Goal: Task Accomplishment & Management: Complete application form

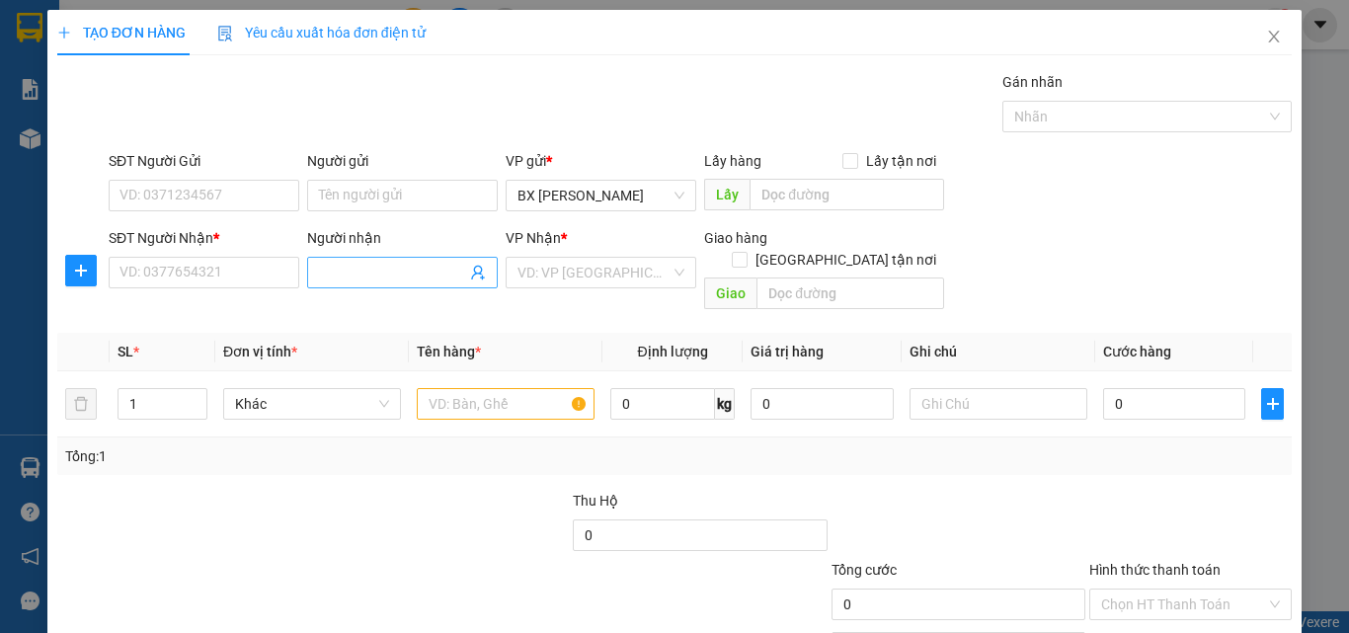
scroll to position [98, 0]
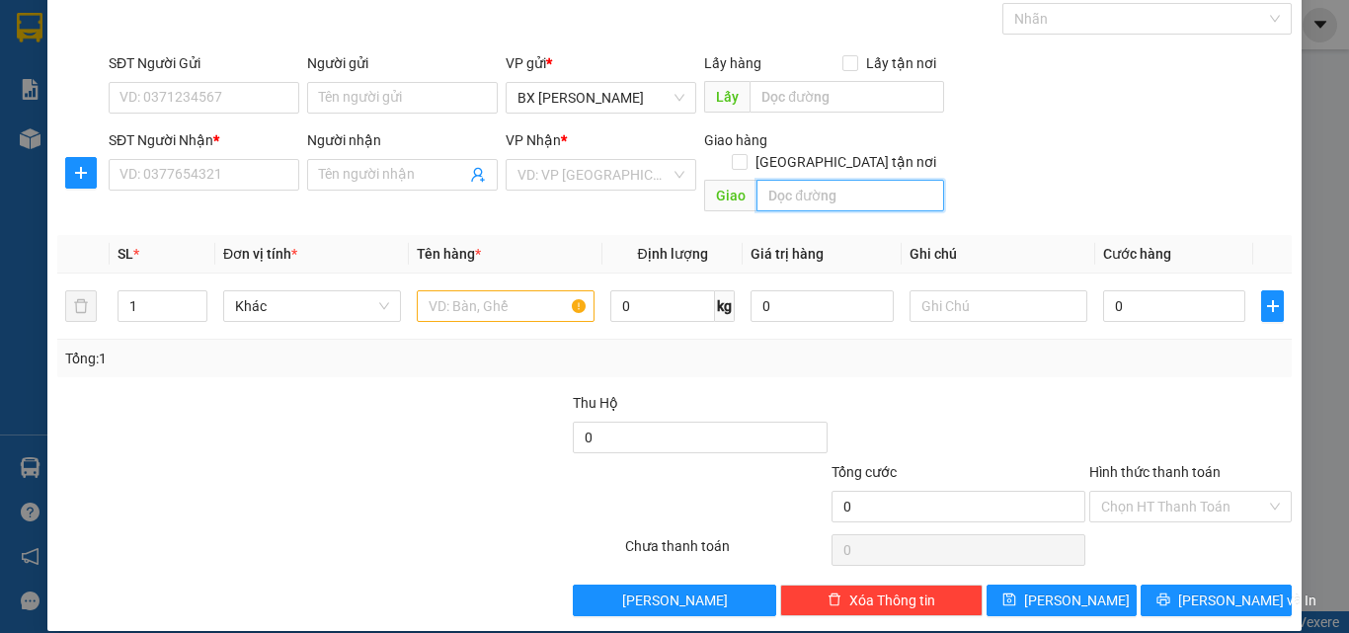
click at [772, 180] on input "text" at bounding box center [851, 196] width 188 height 32
type input "b"
type input "bàu bàng"
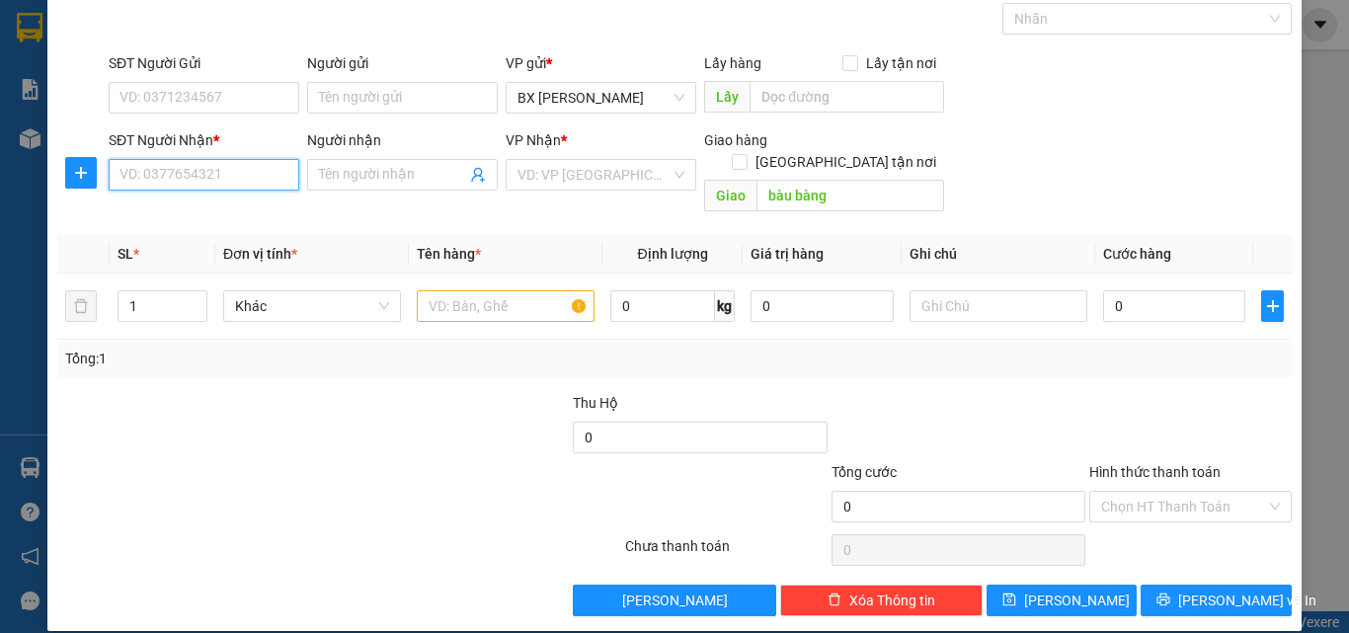
click at [245, 164] on input "SĐT Người Nhận *" at bounding box center [204, 175] width 191 height 32
type input "0368586194"
click at [482, 290] on input "text" at bounding box center [506, 306] width 178 height 32
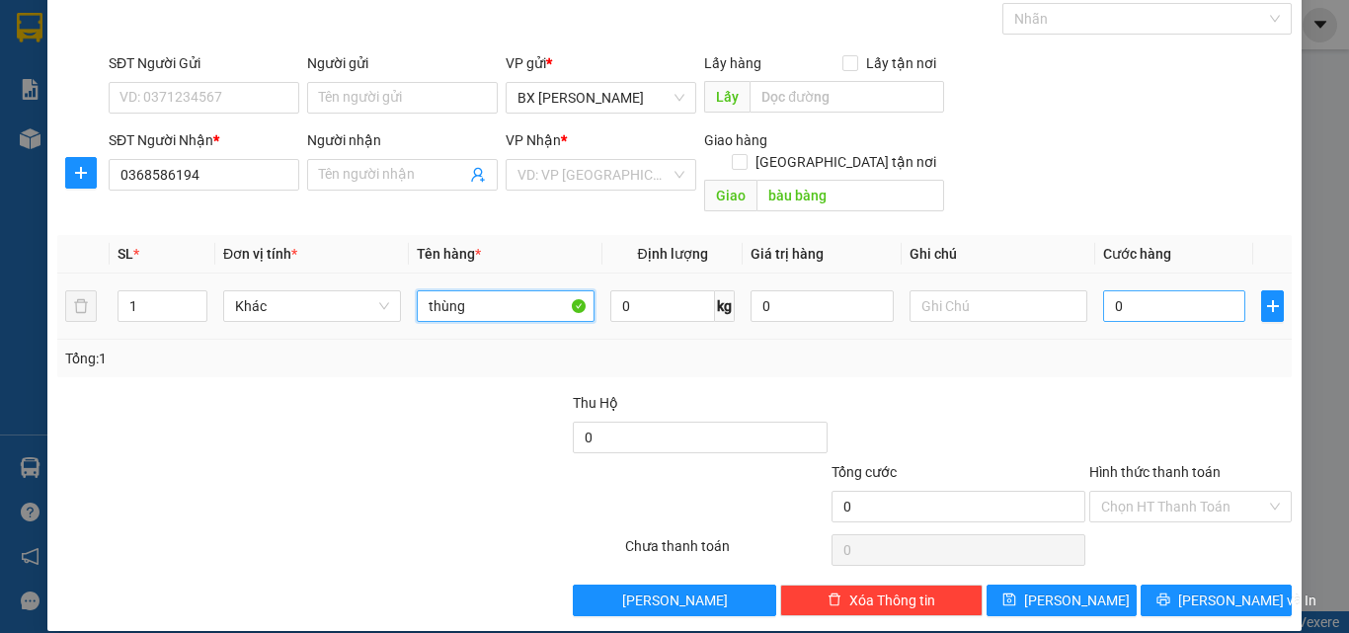
type input "thùng"
click at [1145, 290] on input "0" at bounding box center [1174, 306] width 142 height 32
type input "7"
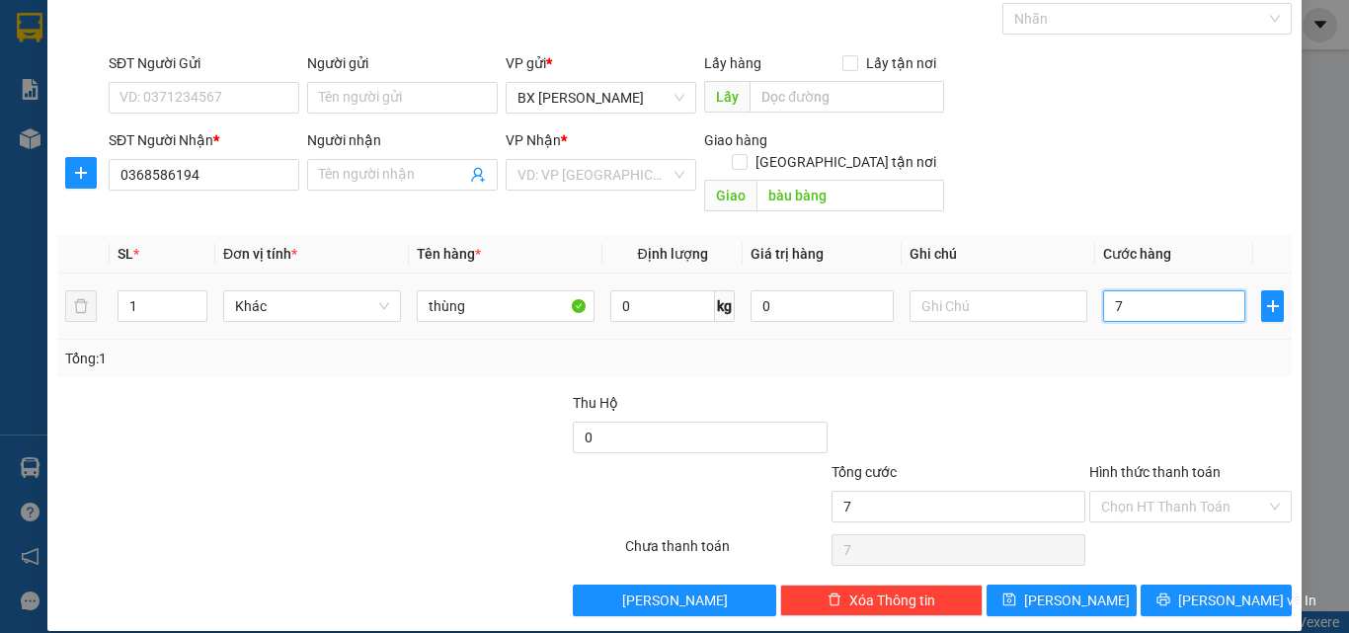
type input "70"
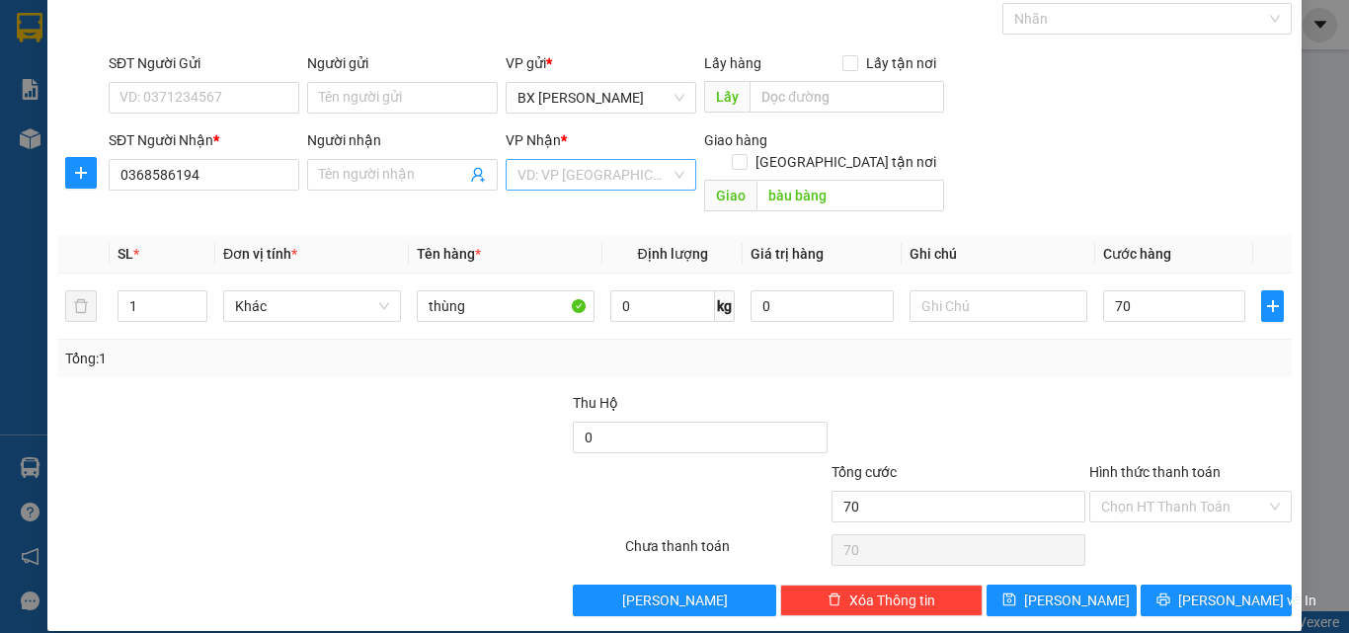
type input "70.000"
click at [581, 179] on input "search" at bounding box center [594, 175] width 153 height 30
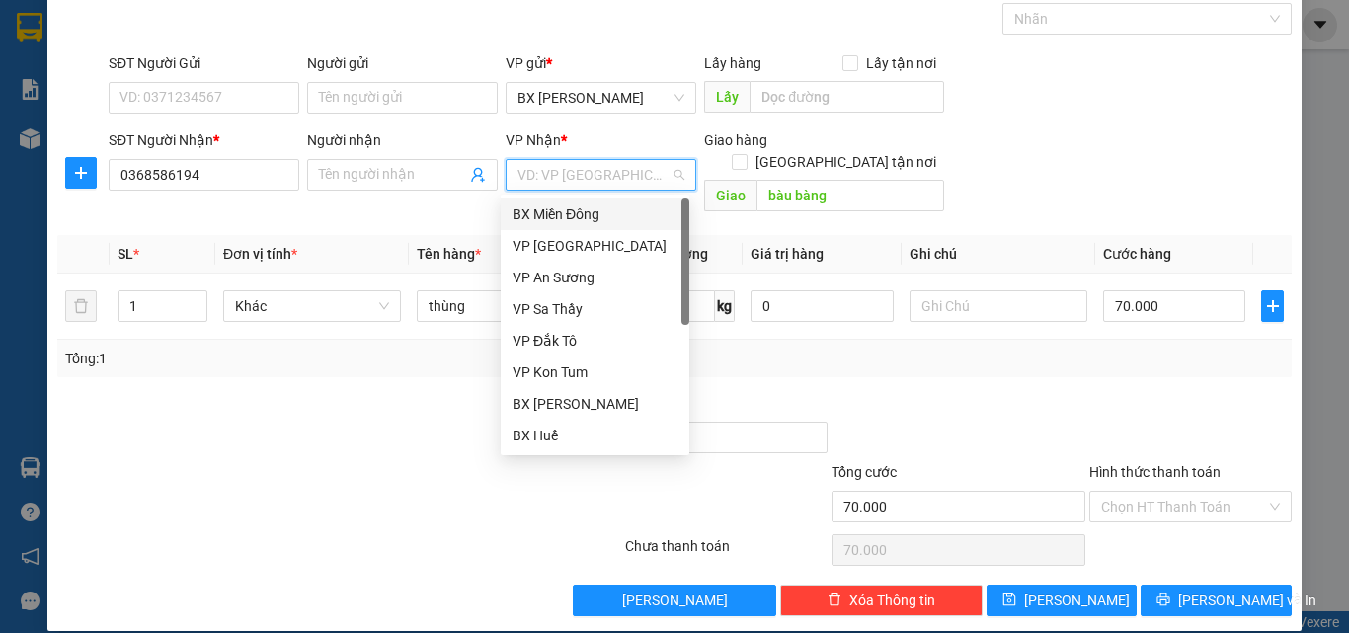
click at [587, 216] on div "BX Miền Đông" at bounding box center [595, 214] width 165 height 22
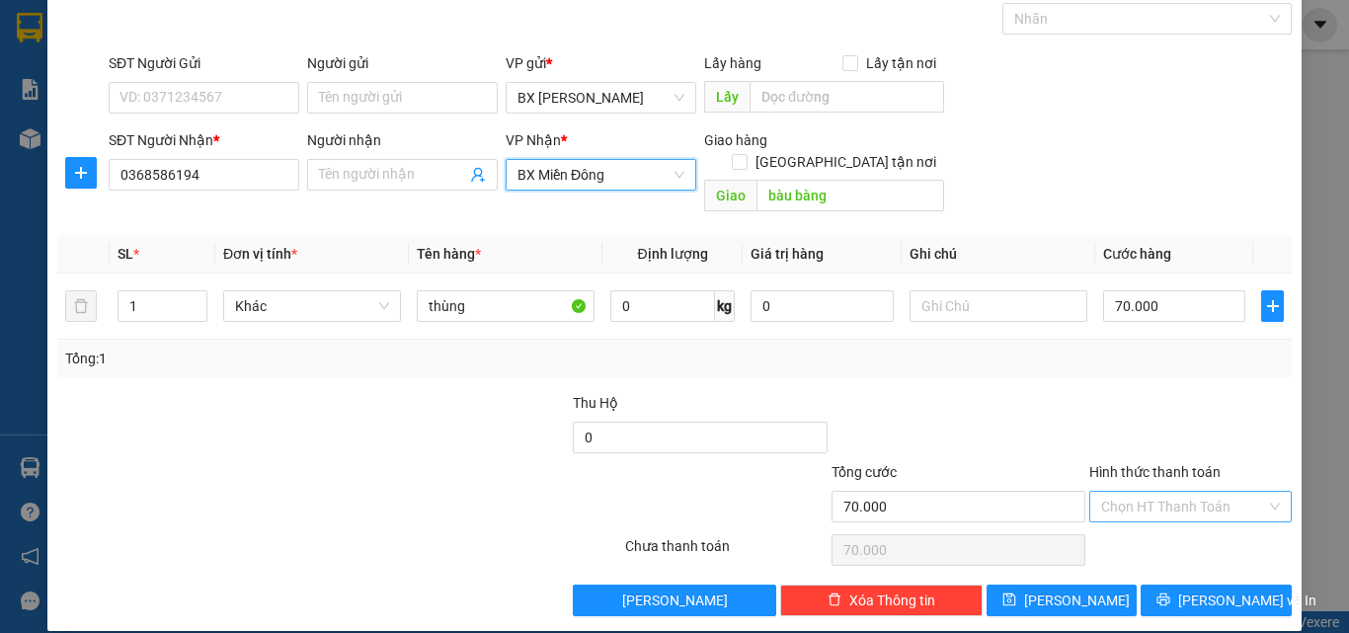
click at [1161, 495] on input "Hình thức thanh toán" at bounding box center [1183, 507] width 165 height 30
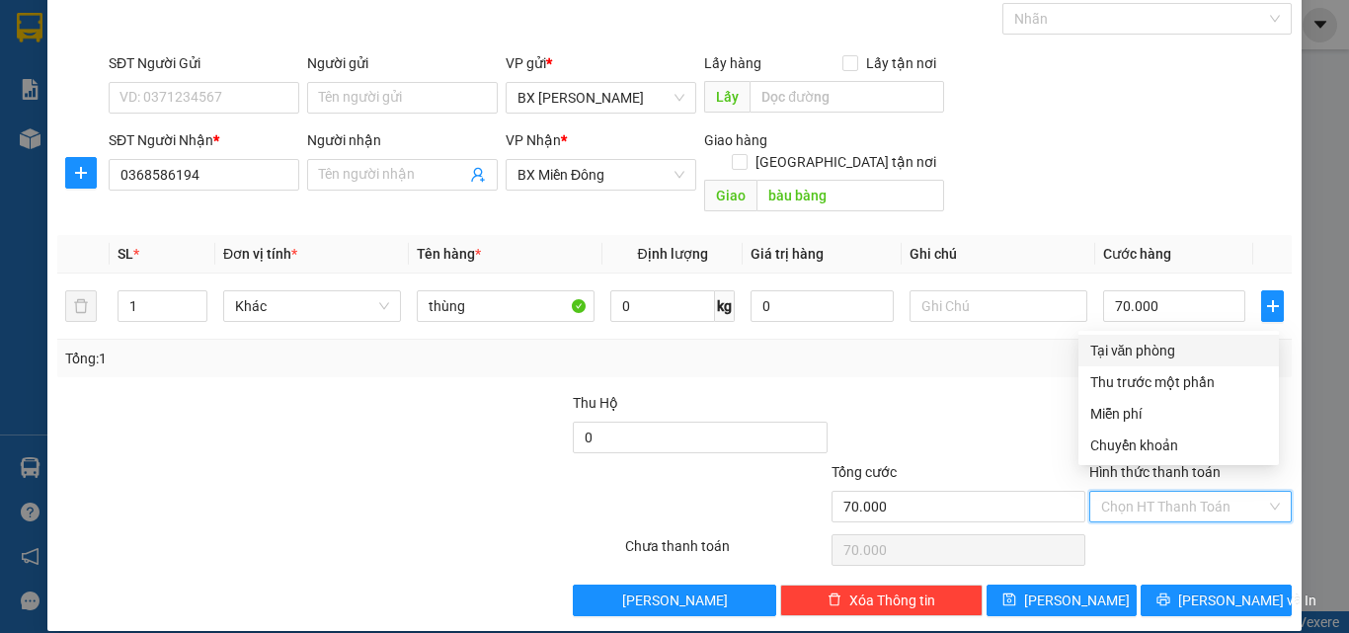
click at [1159, 351] on div "Tại văn phòng" at bounding box center [1178, 351] width 177 height 22
type input "0"
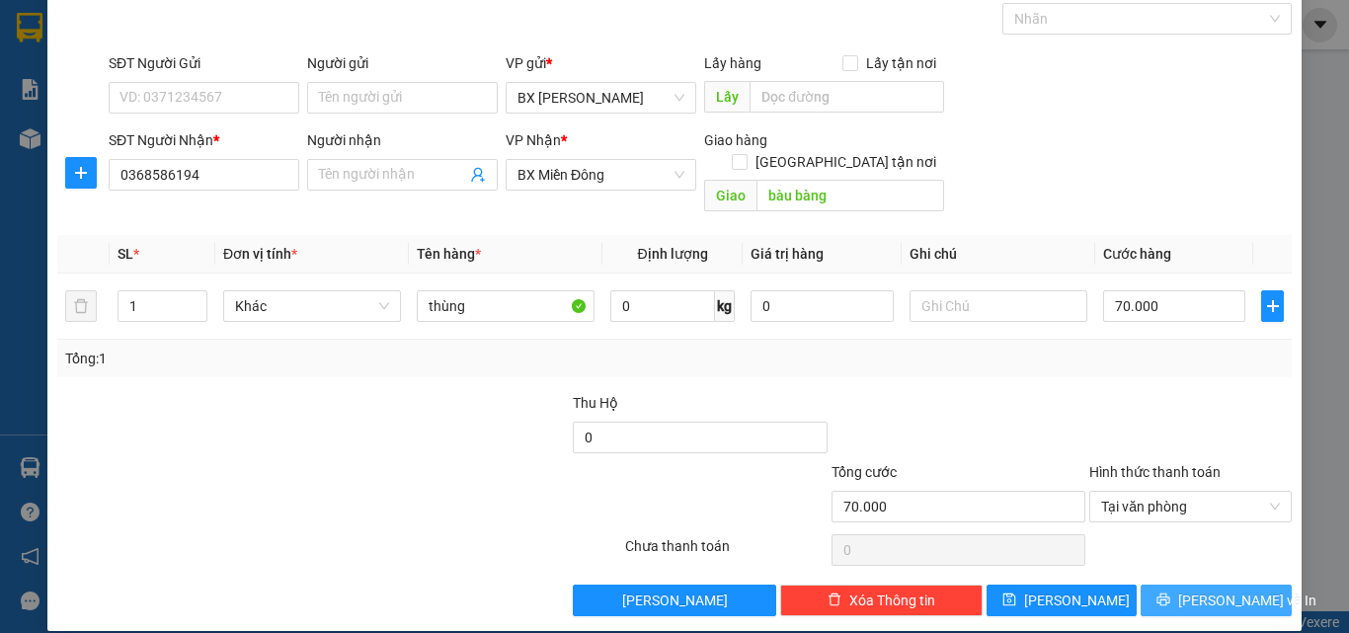
click at [1183, 585] on button "[PERSON_NAME] và In" at bounding box center [1216, 601] width 151 height 32
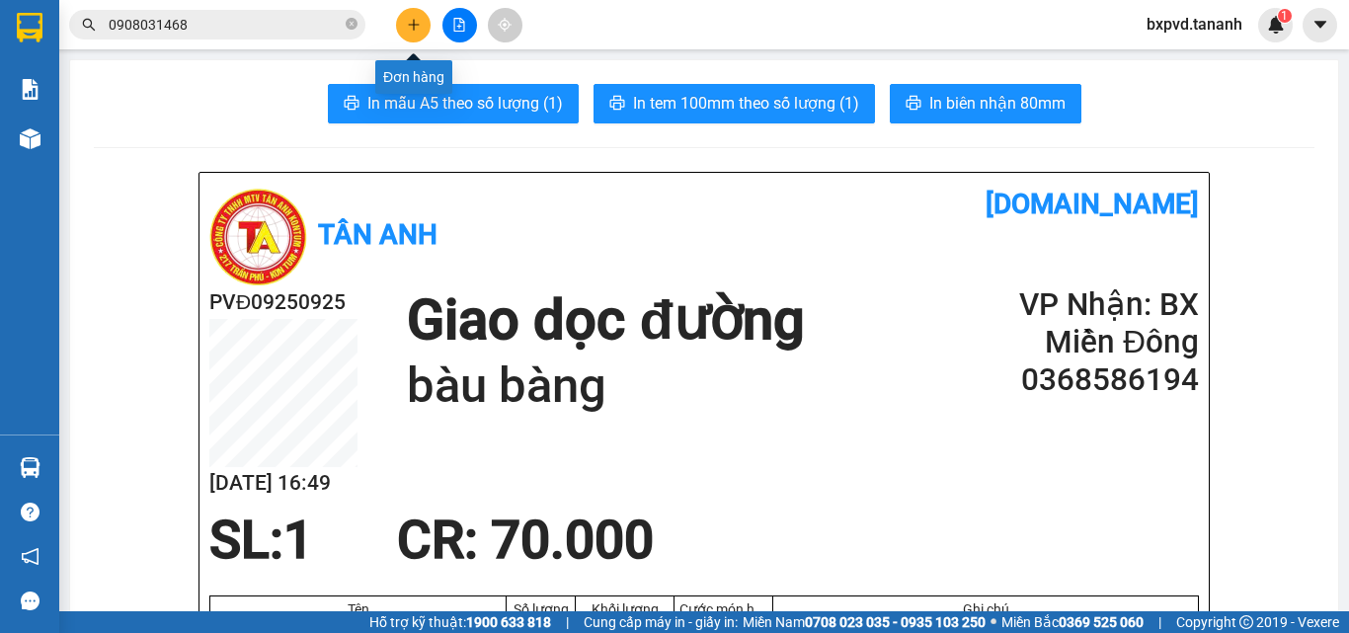
click at [409, 13] on button at bounding box center [413, 25] width 35 height 35
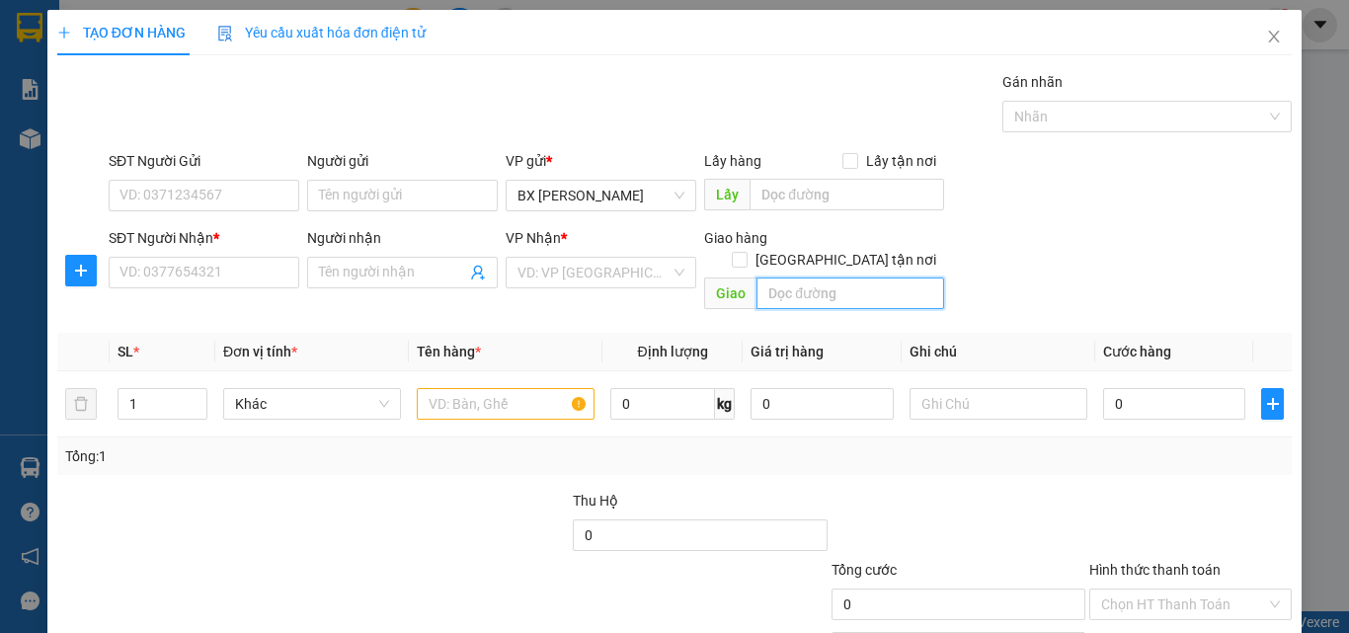
click at [767, 278] on input "text" at bounding box center [851, 294] width 188 height 32
type input "gò đậu"
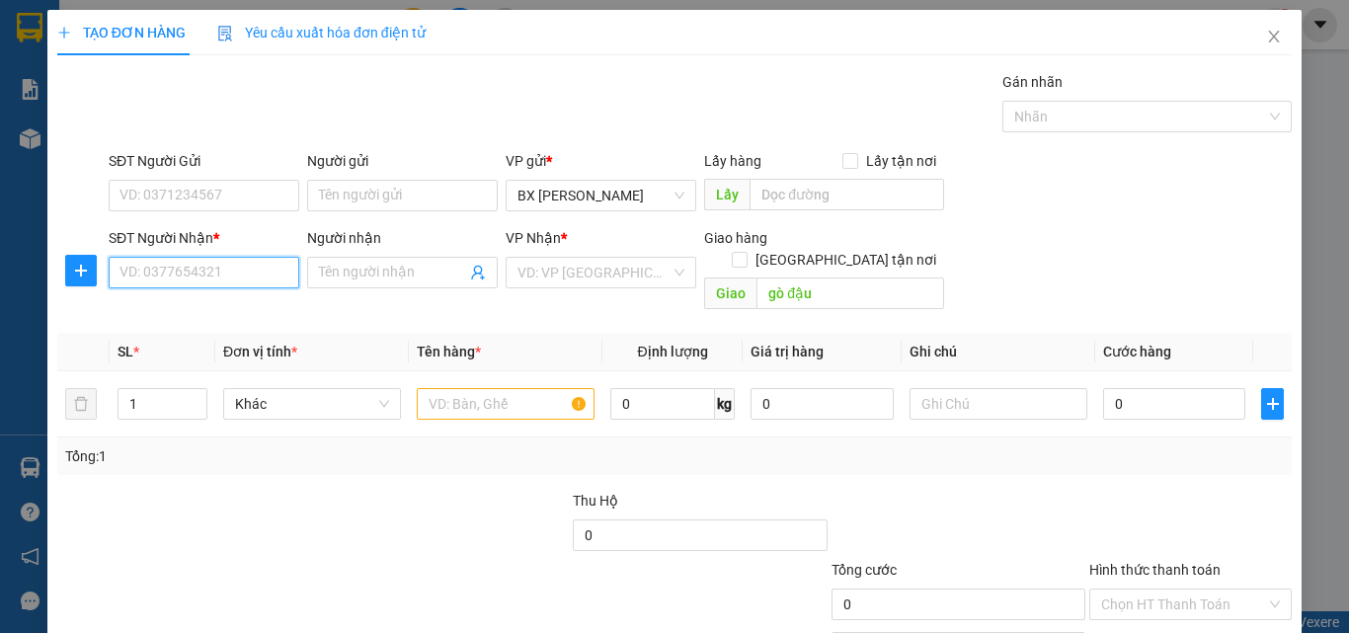
click at [277, 272] on input "SĐT Người Nhận *" at bounding box center [204, 273] width 191 height 32
type input "0918227397"
click at [535, 388] on input "text" at bounding box center [506, 404] width 178 height 32
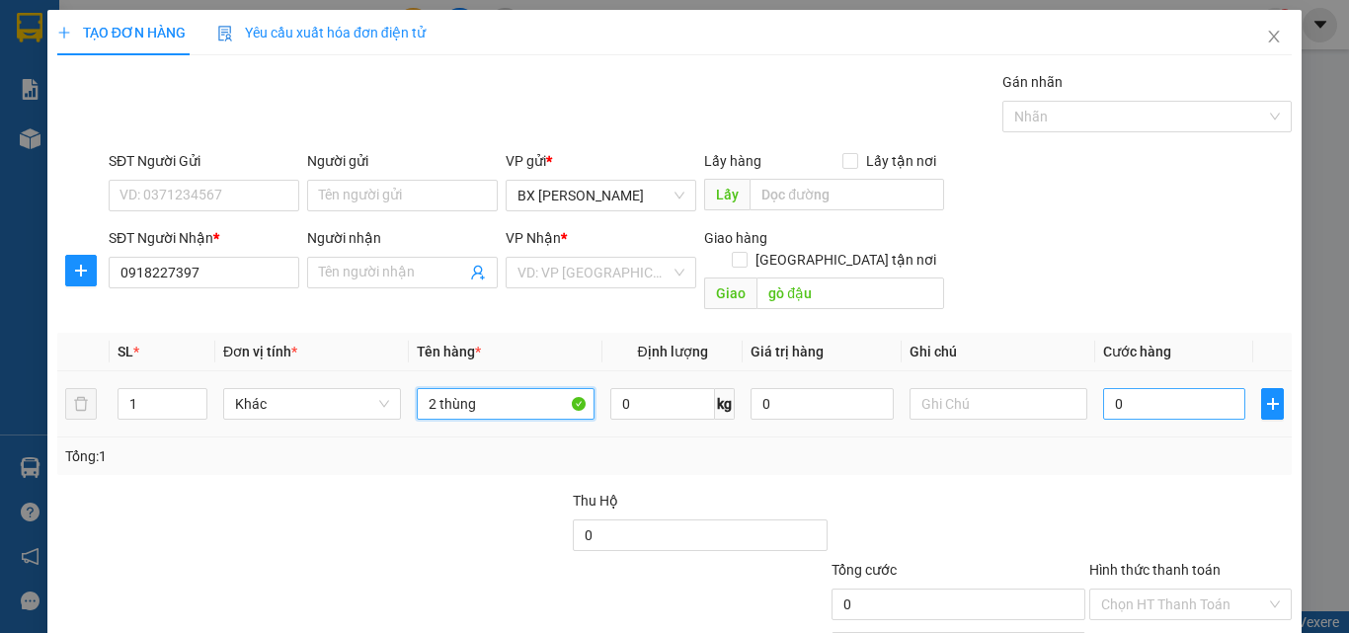
type input "2 thùng"
drag, startPoint x: 1110, startPoint y: 385, endPoint x: 1070, endPoint y: 367, distance: 44.2
click at [1109, 388] on input "0" at bounding box center [1174, 404] width 142 height 32
type input "1"
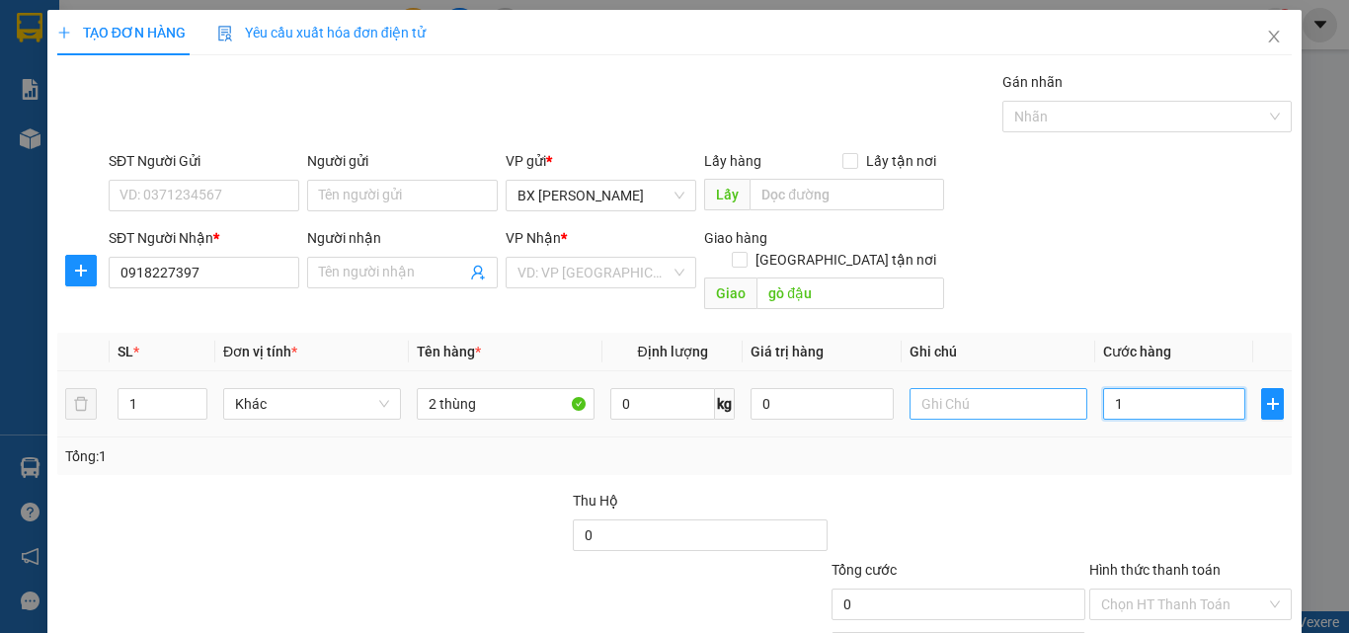
type input "1"
type input "16"
type input "160"
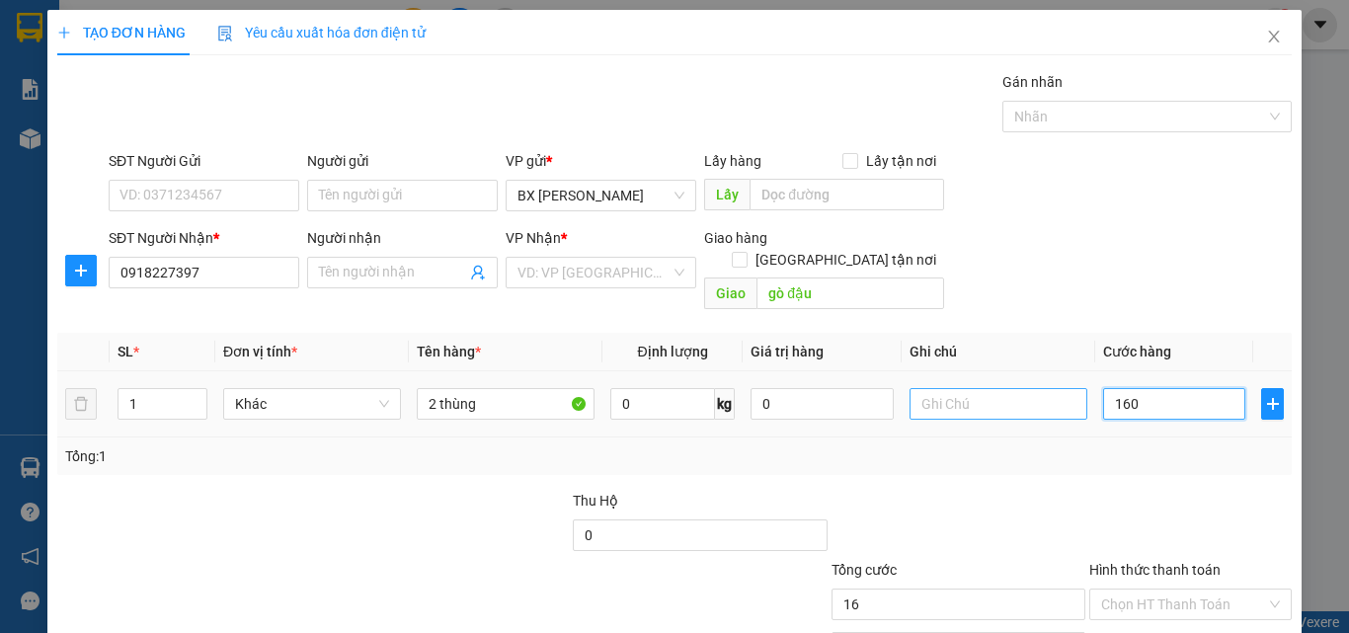
type input "160"
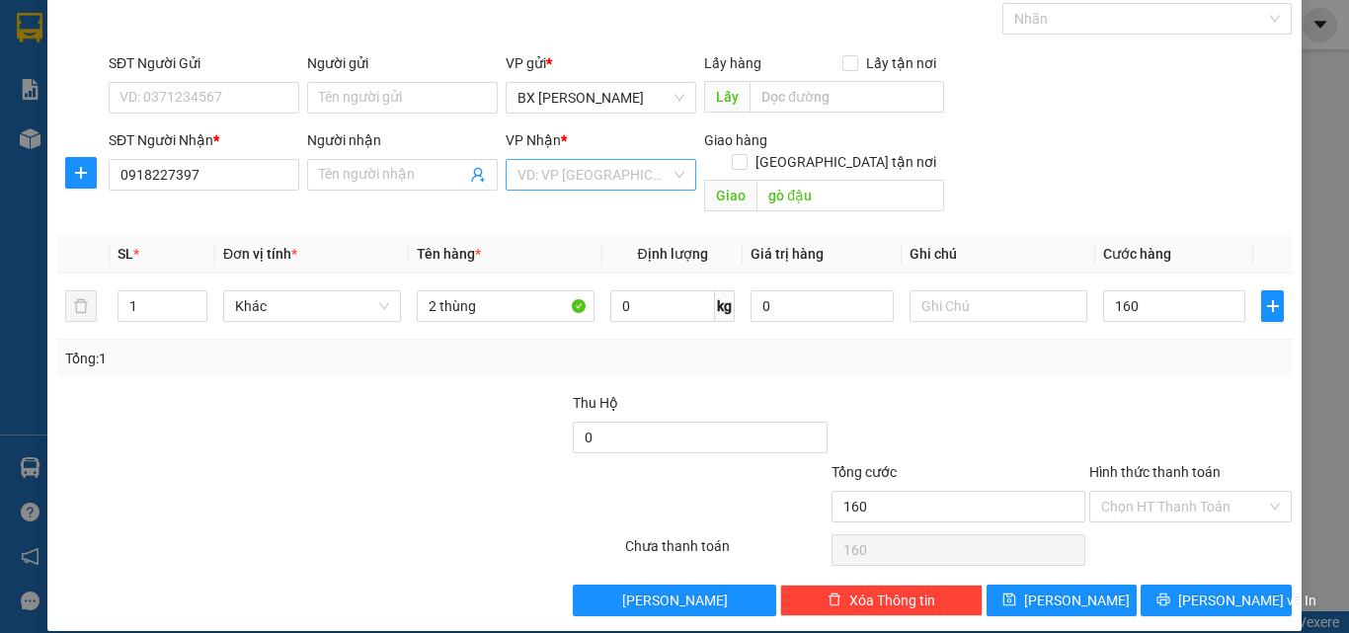
click at [652, 180] on input "search" at bounding box center [594, 175] width 153 height 30
type input "160.000"
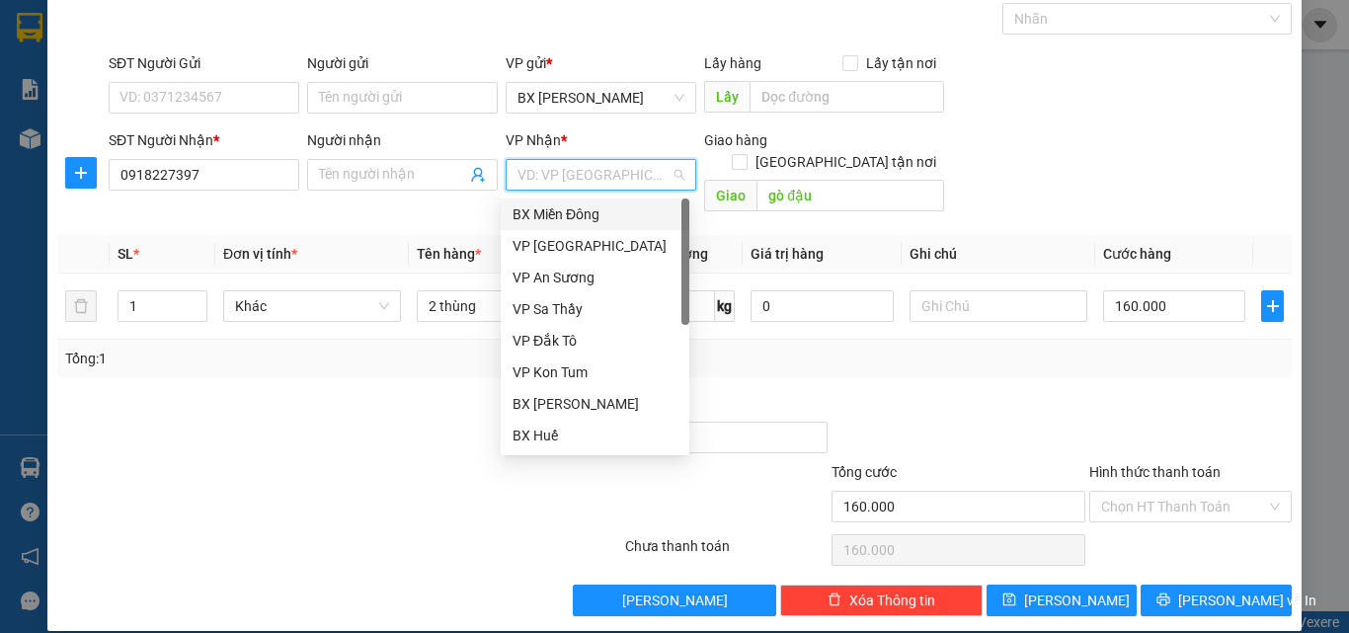
click at [632, 208] on div "BX Miền Đông" at bounding box center [595, 214] width 165 height 22
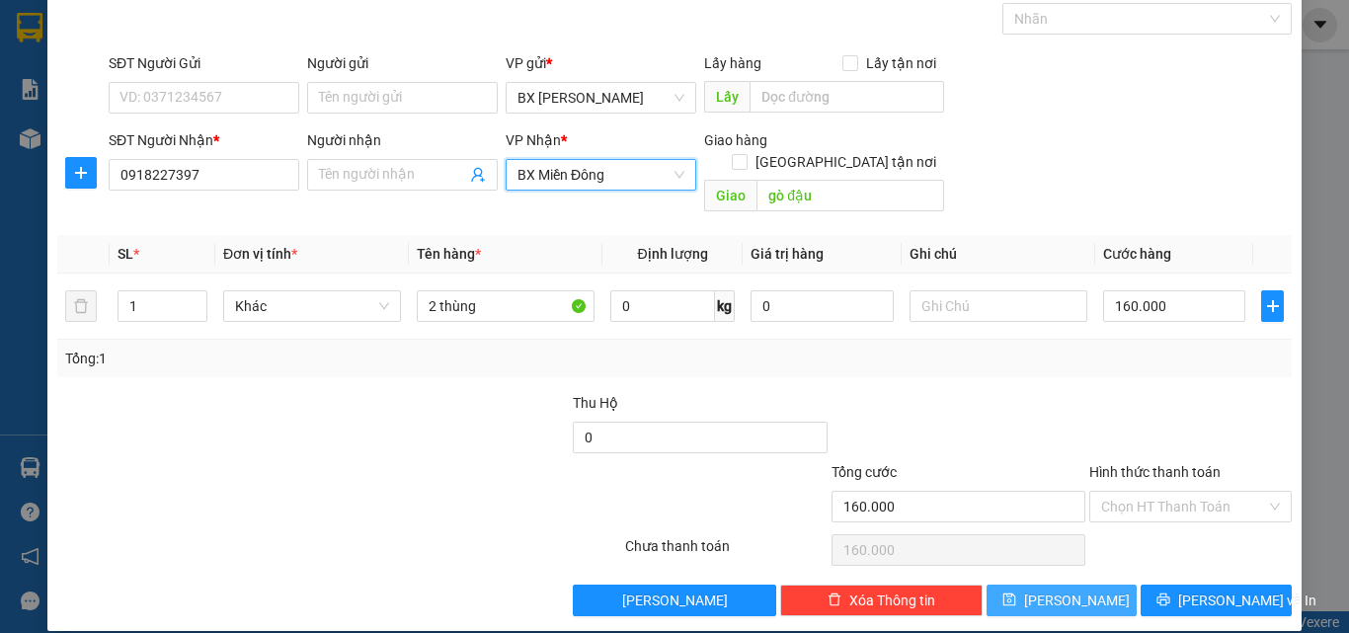
click at [1048, 585] on button "[PERSON_NAME]" at bounding box center [1062, 601] width 151 height 32
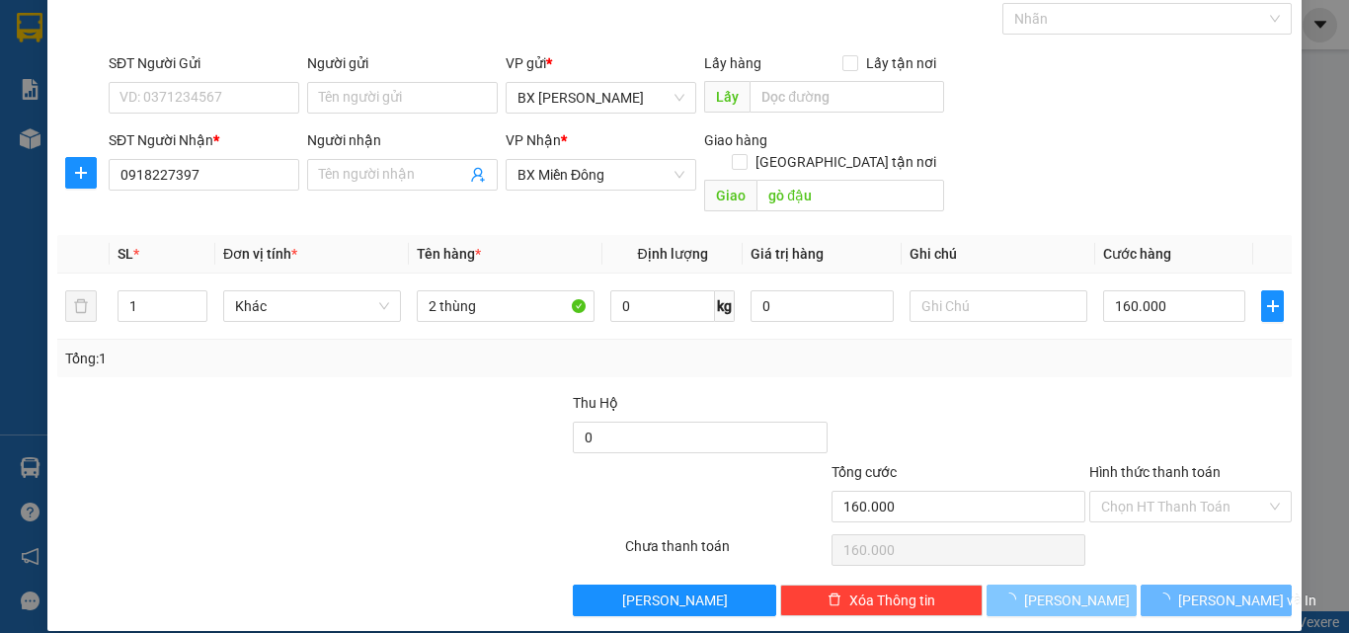
type input "0"
